Goal: Navigation & Orientation: Go to known website

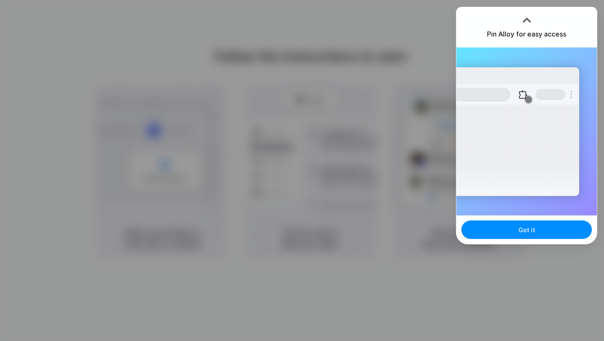
click at [302, 170] on div at bounding box center [302, 170] width 0 height 0
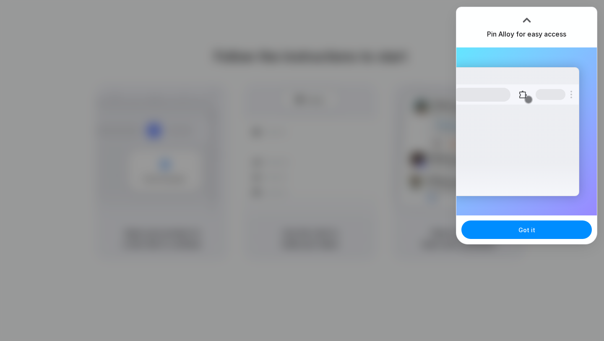
click at [484, 173] on div "Extensions Alloy · AI Prototyping for..." at bounding box center [516, 131] width 127 height 129
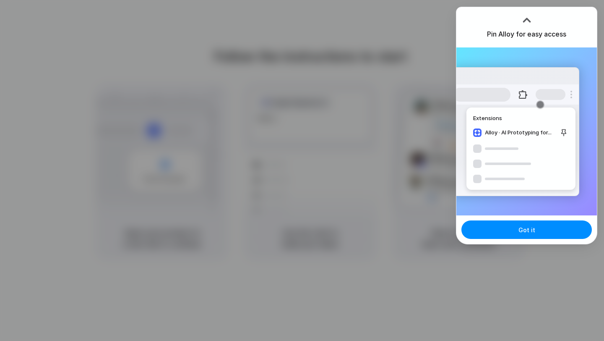
click at [302, 170] on div at bounding box center [302, 170] width 0 height 0
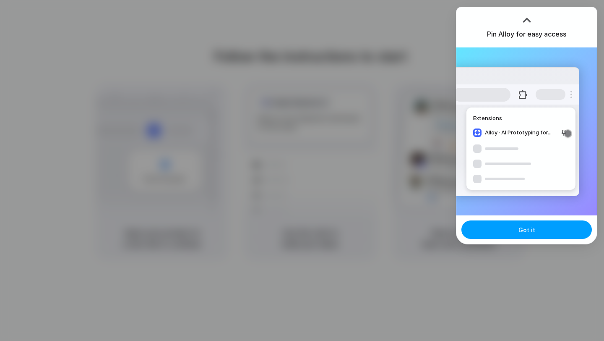
click at [517, 234] on button "Got it" at bounding box center [527, 229] width 131 height 18
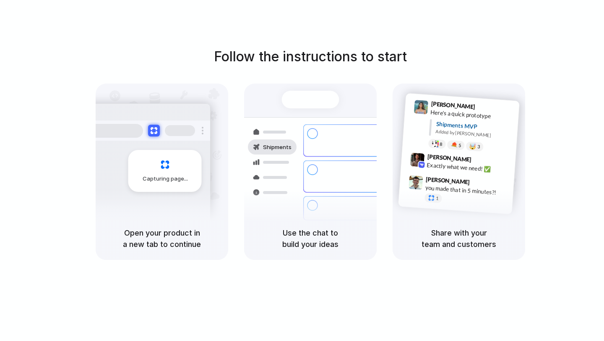
click at [302, 170] on div at bounding box center [302, 170] width 0 height 0
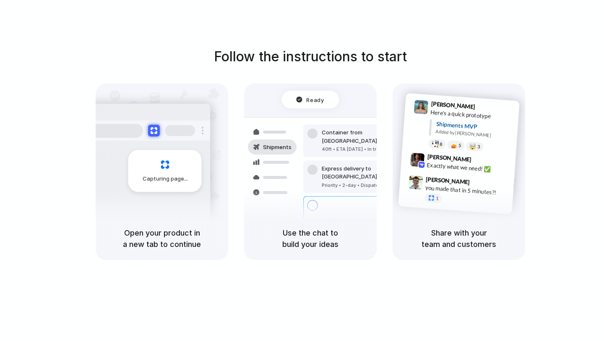
click at [302, 170] on div at bounding box center [302, 170] width 0 height 0
